Goal: Transaction & Acquisition: Purchase product/service

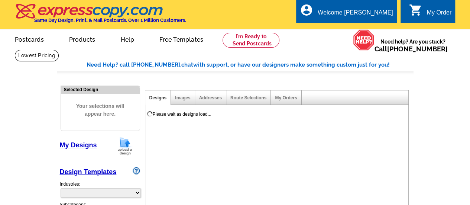
select select "783"
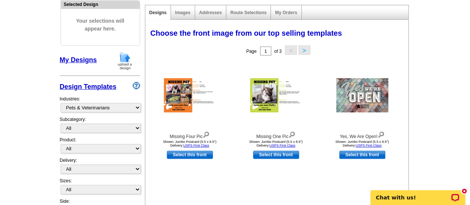
scroll to position [91, 0]
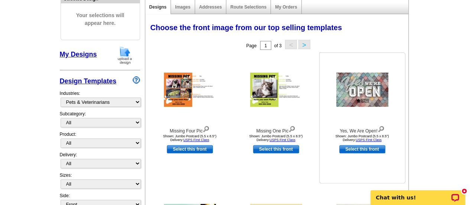
click at [371, 90] on img at bounding box center [362, 89] width 52 height 34
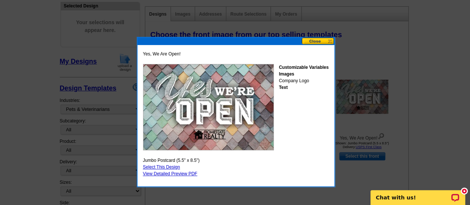
scroll to position [77, 0]
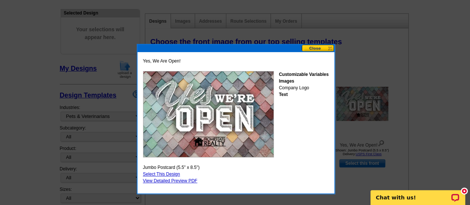
click at [324, 48] on button at bounding box center [318, 48] width 33 height 7
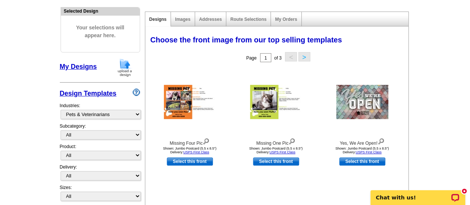
scroll to position [74, 0]
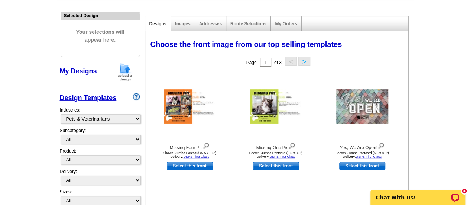
click at [304, 63] on button ">" at bounding box center [304, 60] width 12 height 9
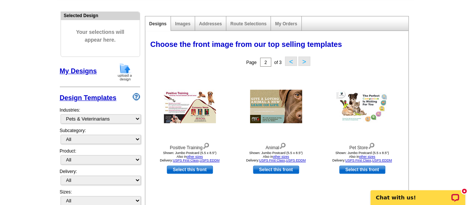
click at [303, 60] on button ">" at bounding box center [304, 60] width 12 height 9
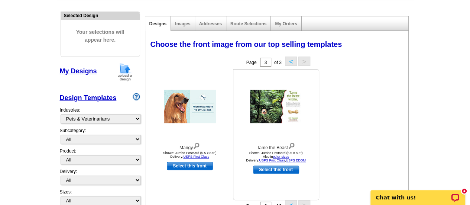
click at [277, 104] on img at bounding box center [276, 106] width 52 height 33
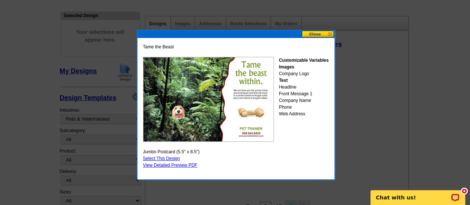
click at [175, 156] on link "Select This Design" at bounding box center [161, 158] width 37 height 5
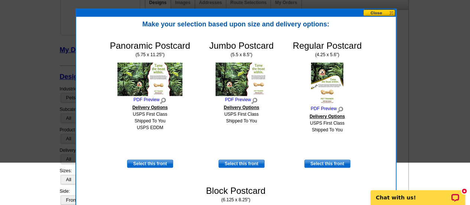
scroll to position [0, 0]
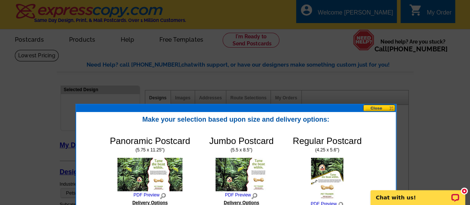
click at [380, 109] on button at bounding box center [379, 107] width 33 height 7
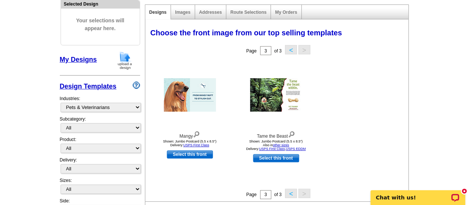
scroll to position [87, 0]
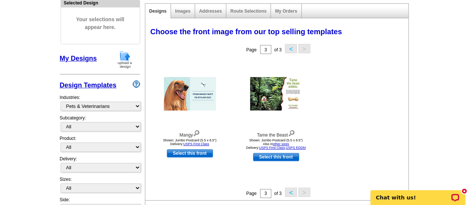
click at [87, 58] on link "My Designs" at bounding box center [78, 58] width 37 height 7
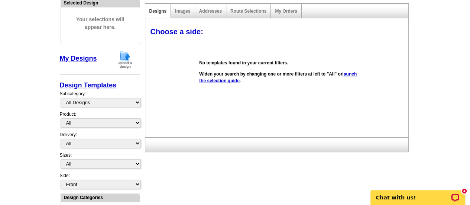
scroll to position [0, 0]
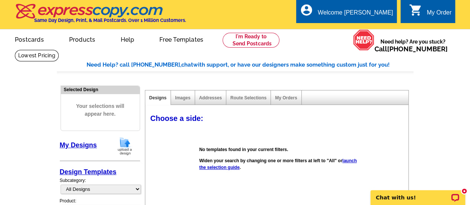
click at [244, 168] on link "launch the selection guide" at bounding box center [278, 164] width 158 height 12
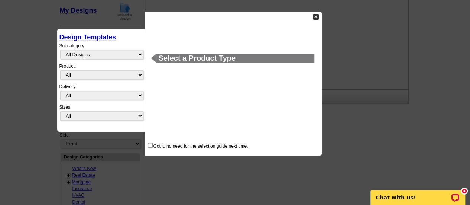
scroll to position [139, 0]
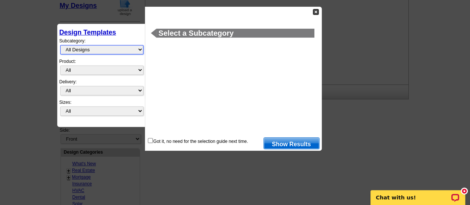
click at [139, 49] on select "All Designs Finished Designs Unfinished Designs" at bounding box center [101, 49] width 83 height 9
select select "unfinished"
click at [60, 45] on select "All Designs Finished Designs Unfinished Designs" at bounding box center [101, 49] width 83 height 9
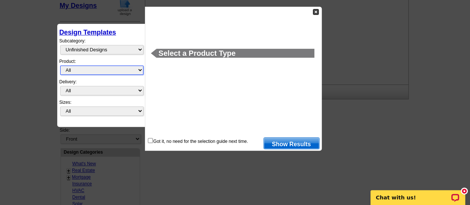
click at [140, 69] on select "All Postcards Letters and flyers Business Cards Door Hangers Greeting Cards" at bounding box center [101, 69] width 83 height 9
select select "1"
click at [60, 65] on select "All Postcards Letters and flyers Business Cards Door Hangers Greeting Cards" at bounding box center [101, 69] width 83 height 9
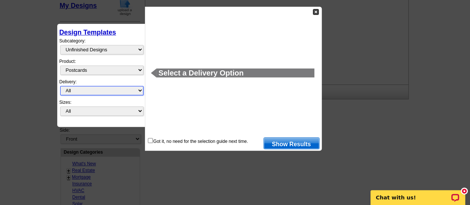
click at [139, 89] on select "All First Class Mail Shipped to Me EDDM Save 66% on Postage" at bounding box center [101, 90] width 83 height 9
select select "3"
click at [60, 86] on select "All First Class Mail Shipped to Me EDDM Save 66% on Postage" at bounding box center [101, 90] width 83 height 9
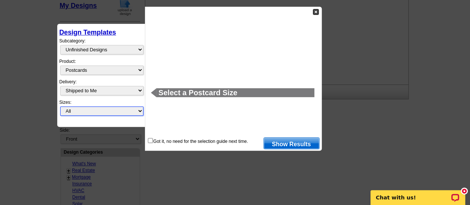
click at [139, 108] on select "All Jumbo Postcard (5.5" x 8.5") Regular Postcard (4.25" x 5.6") Panoramic Post…" at bounding box center [101, 110] width 83 height 9
select select "1"
click at [60, 106] on select "All Jumbo Postcard (5.5" x 8.5") Regular Postcard (4.25" x 5.6") Panoramic Post…" at bounding box center [101, 110] width 83 height 9
click at [299, 143] on link "Show Results" at bounding box center [292, 143] width 56 height 12
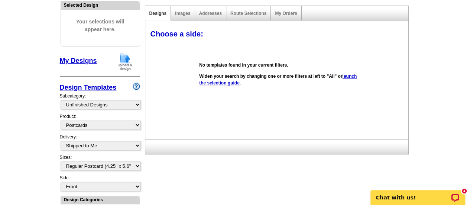
scroll to position [80, 0]
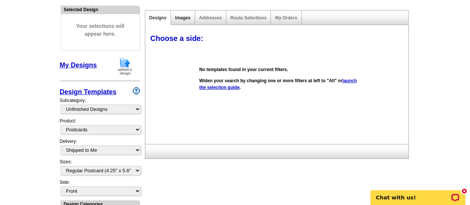
click at [180, 17] on link "Images" at bounding box center [182, 17] width 15 height 5
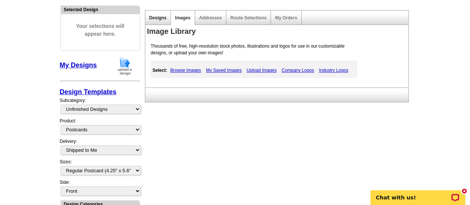
click at [160, 17] on link "Designs" at bounding box center [157, 17] width 17 height 5
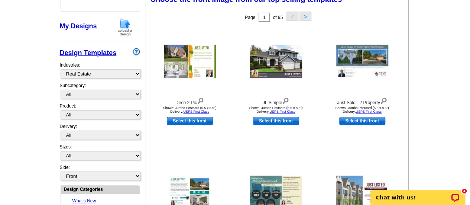
scroll to position [120, 0]
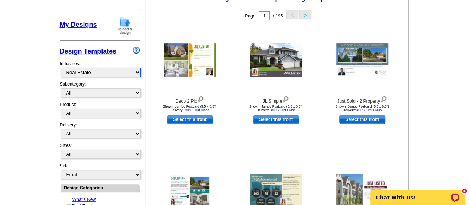
click at [136, 71] on select "What's New Real Estate Mortgage Insurance HVAC Dental Solar EDDM - NEW! Calenda…" at bounding box center [101, 72] width 80 height 9
select select "783"
click at [61, 68] on select "What's New Real Estate Mortgage Insurance HVAC Dental Solar EDDM - NEW! Calenda…" at bounding box center [101, 72] width 80 height 9
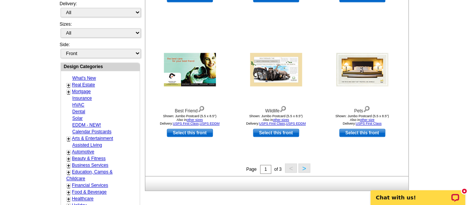
scroll to position [248, 0]
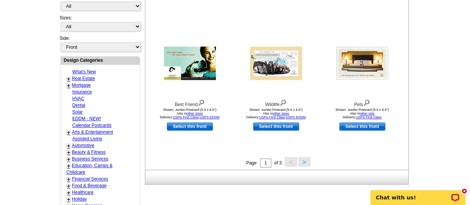
click at [304, 159] on button ">" at bounding box center [304, 161] width 12 height 9
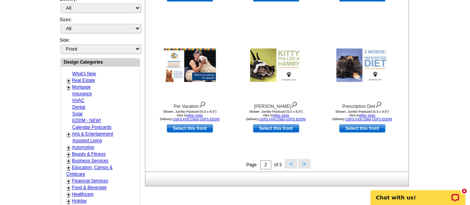
scroll to position [246, 0]
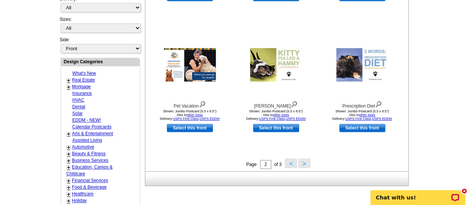
click at [301, 163] on button ">" at bounding box center [304, 162] width 12 height 9
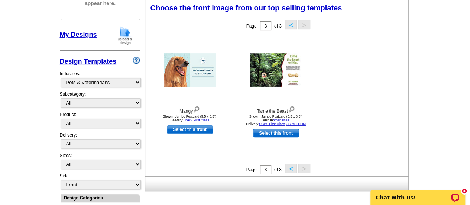
scroll to position [110, 0]
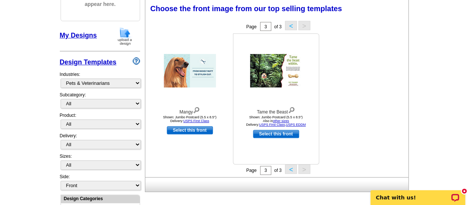
click at [261, 72] on img at bounding box center [276, 70] width 52 height 33
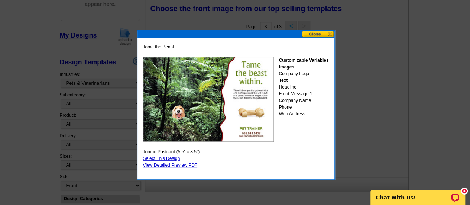
click at [176, 157] on link "Select This Design" at bounding box center [161, 158] width 37 height 5
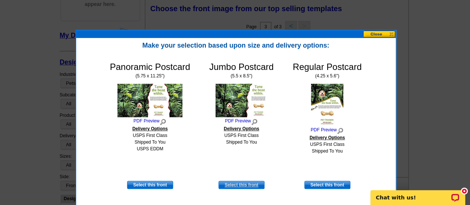
click at [253, 182] on link "Select this front" at bounding box center [242, 185] width 46 height 8
select select "2"
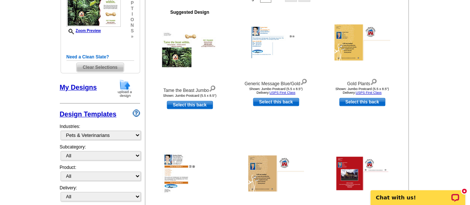
scroll to position [138, 0]
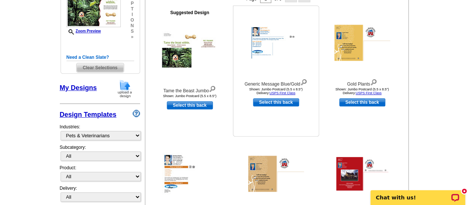
click at [282, 103] on link "Select this back" at bounding box center [276, 102] width 46 height 8
select select "front"
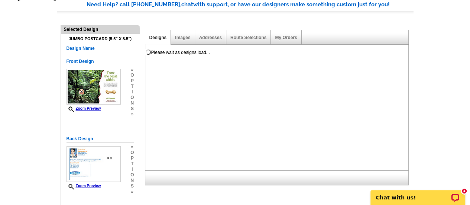
scroll to position [49, 0]
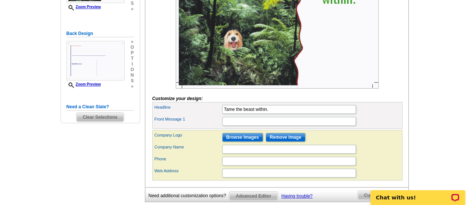
scroll to position [177, 0]
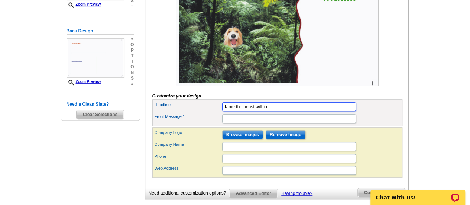
drag, startPoint x: 234, startPoint y: 119, endPoint x: 214, endPoint y: 119, distance: 19.7
click at [214, 113] on div "Headline Tame the beast within." at bounding box center [277, 107] width 247 height 12
type input "Board Your Beast!"
click at [392, 74] on div at bounding box center [277, 18] width 250 height 135
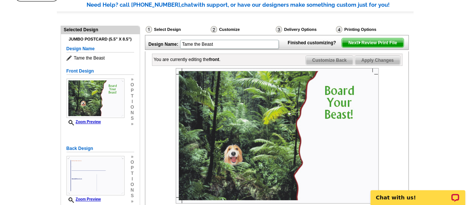
scroll to position [82, 0]
